Goal: Use online tool/utility: Utilize a website feature to perform a specific function

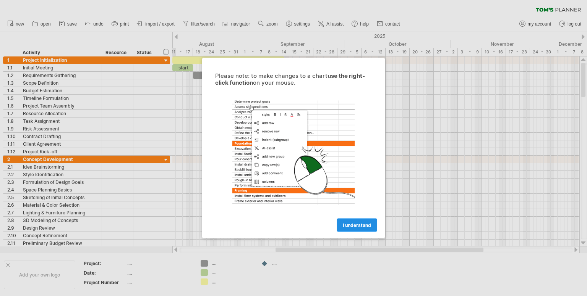
click at [356, 223] on span "I understand" at bounding box center [357, 226] width 28 height 6
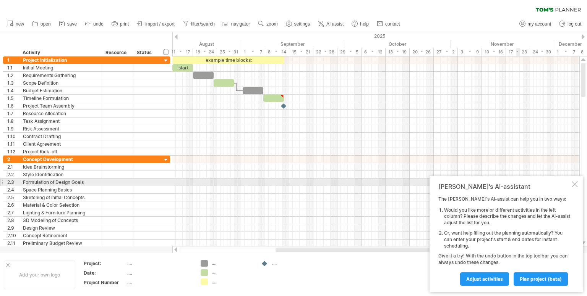
click at [577, 186] on div at bounding box center [574, 184] width 6 height 6
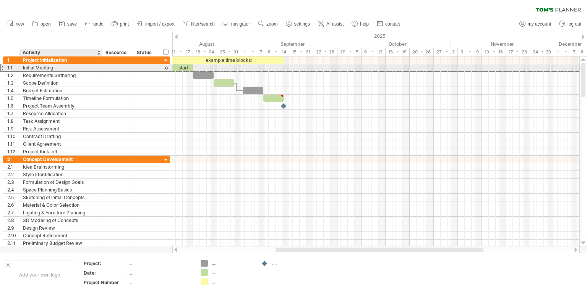
click at [40, 71] on div "Initial Meeting" at bounding box center [60, 67] width 75 height 7
click at [40, 69] on input "**********" at bounding box center [60, 67] width 75 height 7
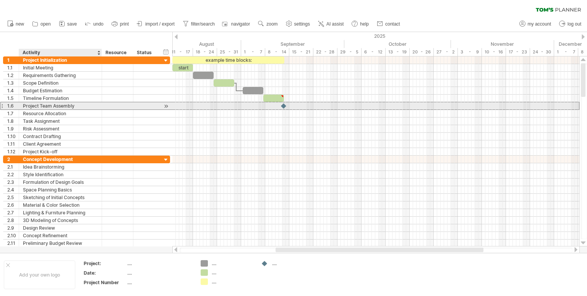
click at [78, 107] on div "Project Team Assembly" at bounding box center [60, 105] width 75 height 7
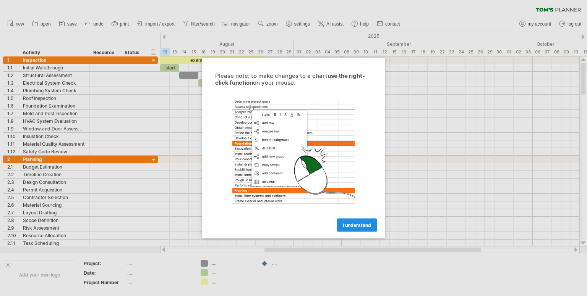
click at [361, 222] on link "I understand" at bounding box center [357, 225] width 40 height 13
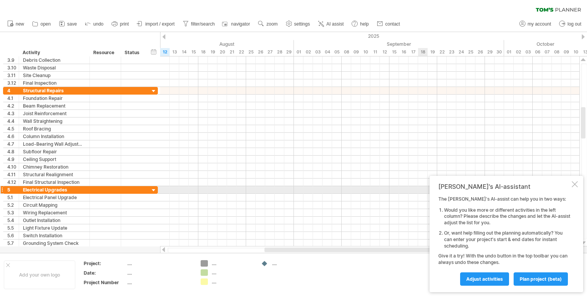
click at [578, 188] on div "Tom's AI-assistant The Tom's AI-assist can help you in two ways: Would you like…" at bounding box center [506, 234] width 154 height 116
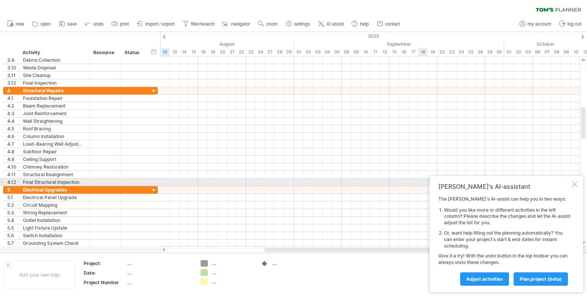
click at [576, 185] on div at bounding box center [574, 184] width 6 height 6
